Goal: Find specific page/section: Find specific page/section

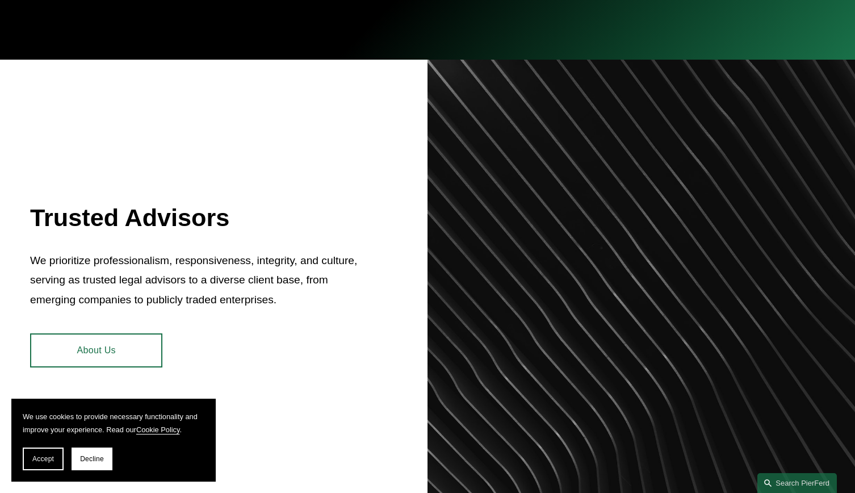
scroll to position [517, 0]
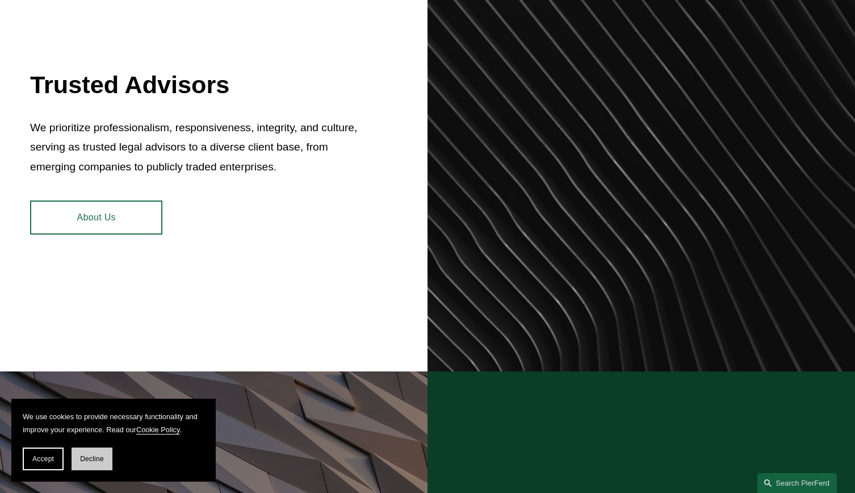
click at [91, 459] on span "Decline" at bounding box center [92, 459] width 24 height 8
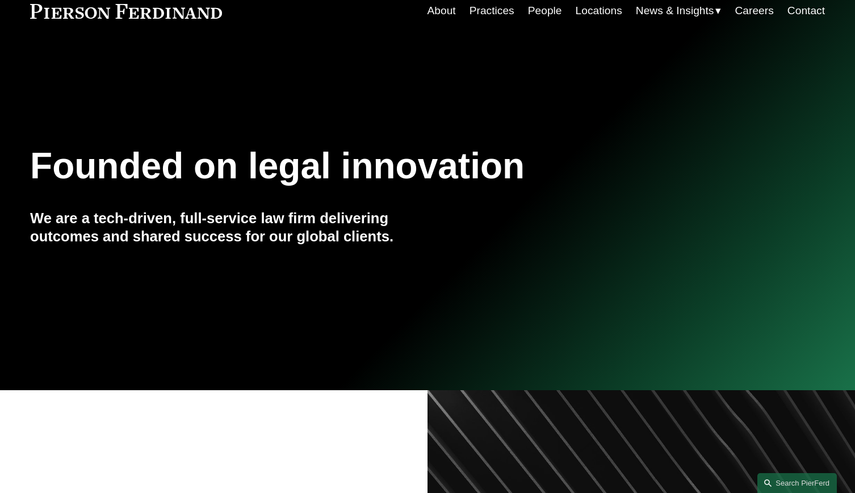
scroll to position [0, 0]
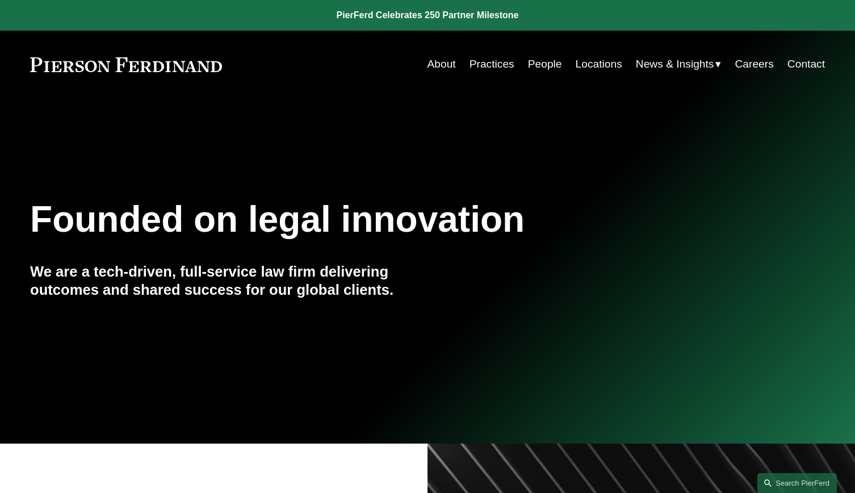
click at [547, 69] on link "People" at bounding box center [545, 64] width 34 height 22
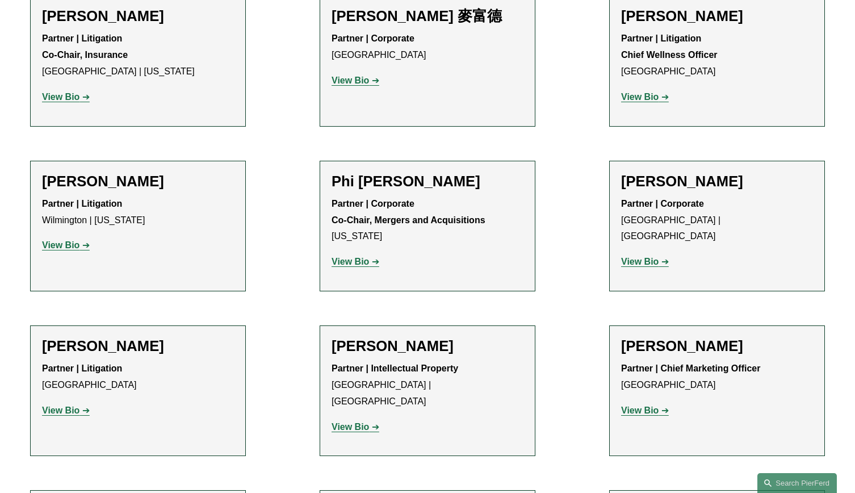
scroll to position [9710, 0]
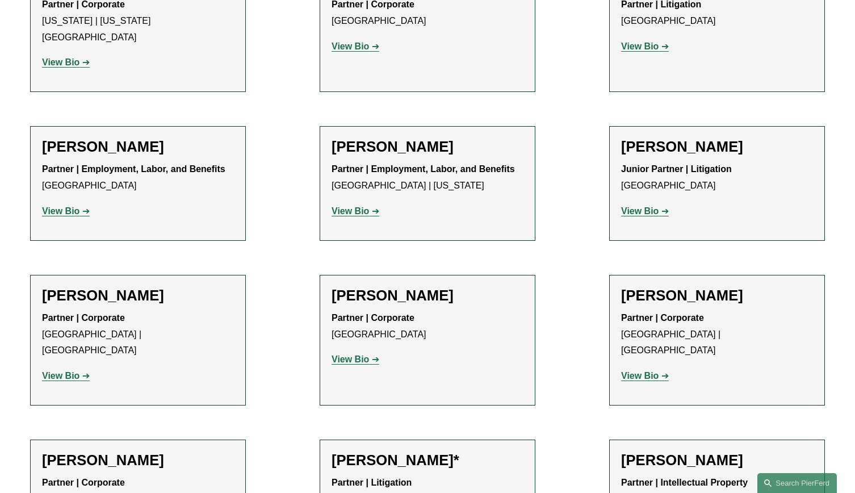
scroll to position [10356, 0]
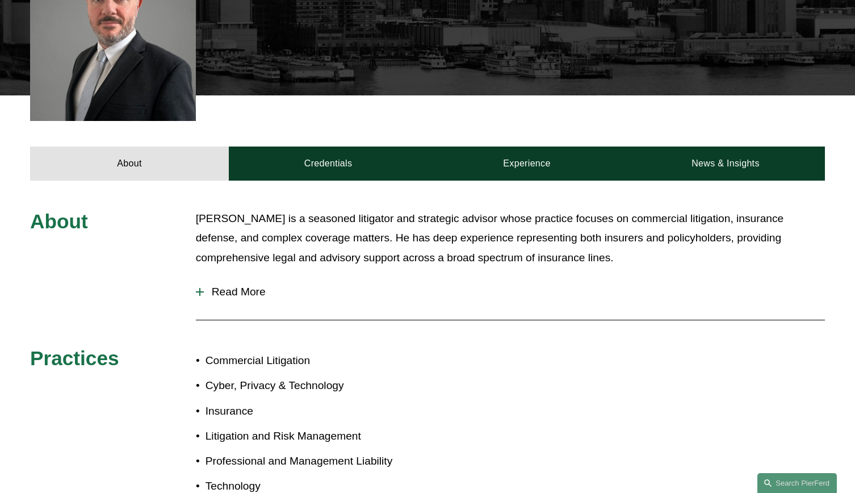
scroll to position [114, 0]
